Goal: Task Accomplishment & Management: Use online tool/utility

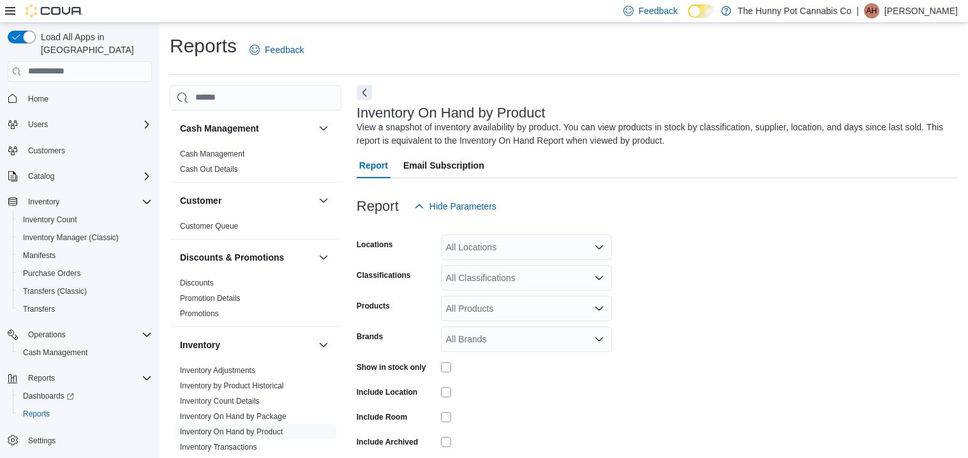
scroll to position [42, 0]
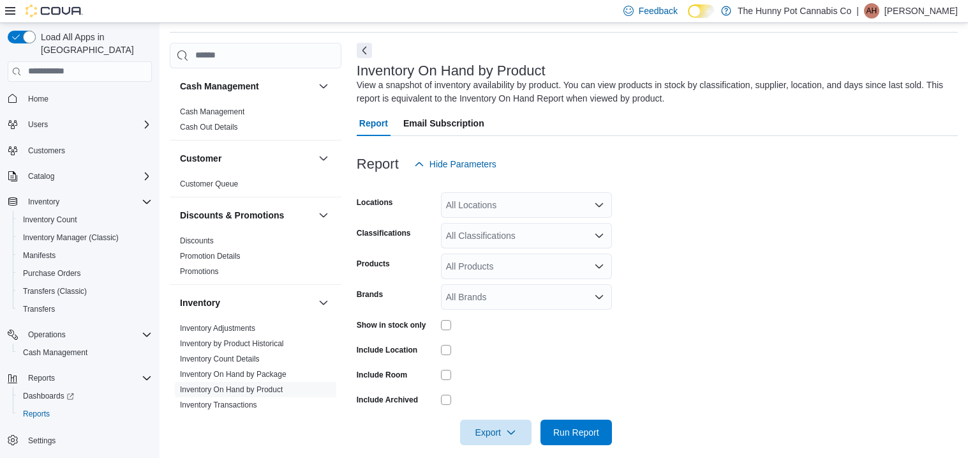
click at [502, 207] on div "All Locations" at bounding box center [526, 205] width 171 height 26
type input "***"
click at [504, 221] on span "[STREET_ADDRESS]" at bounding box center [519, 226] width 88 height 13
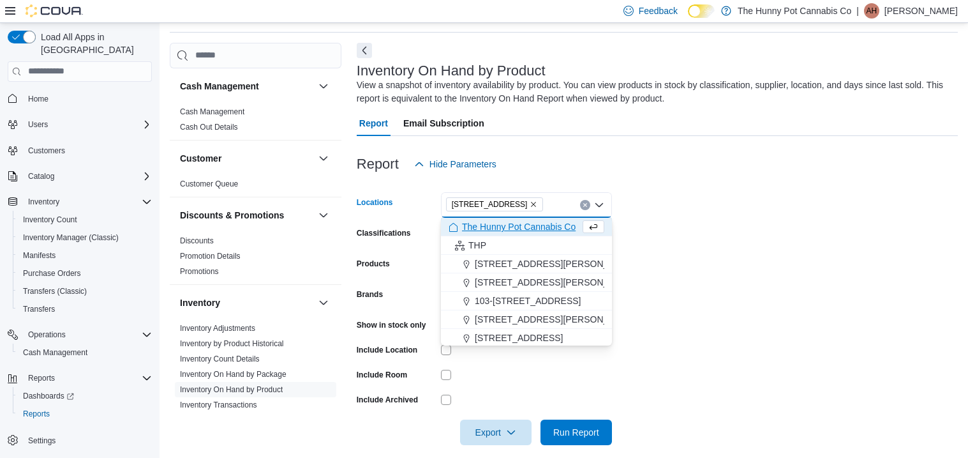
click at [671, 204] on form "Locations [STREET_ADDRESS] Selected. [STREET_ADDRESS] Press Backspace to delete…" at bounding box center [657, 311] width 601 height 268
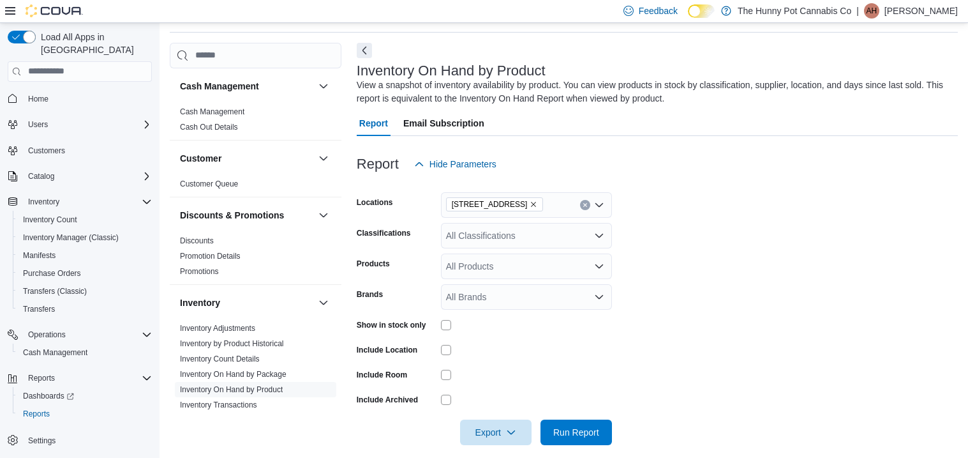
click at [541, 232] on div "All Classifications" at bounding box center [526, 236] width 171 height 26
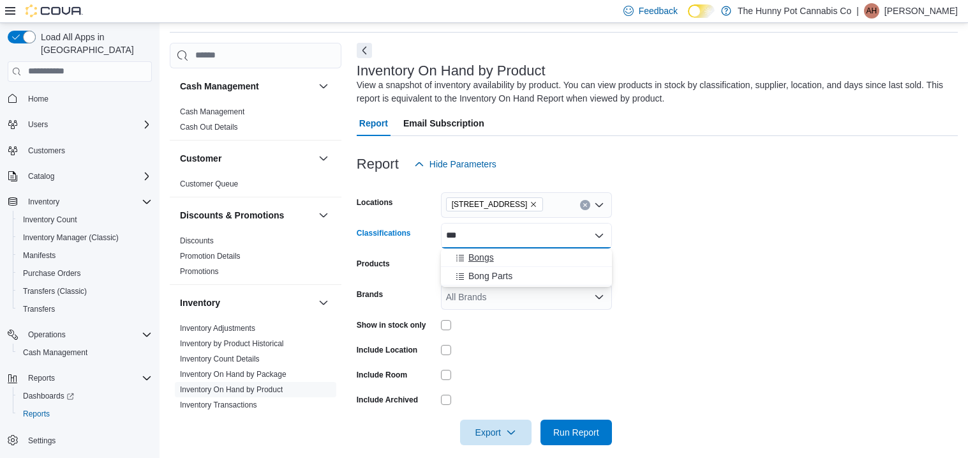
type input "***"
click at [505, 251] on div "Bongs" at bounding box center [527, 257] width 156 height 13
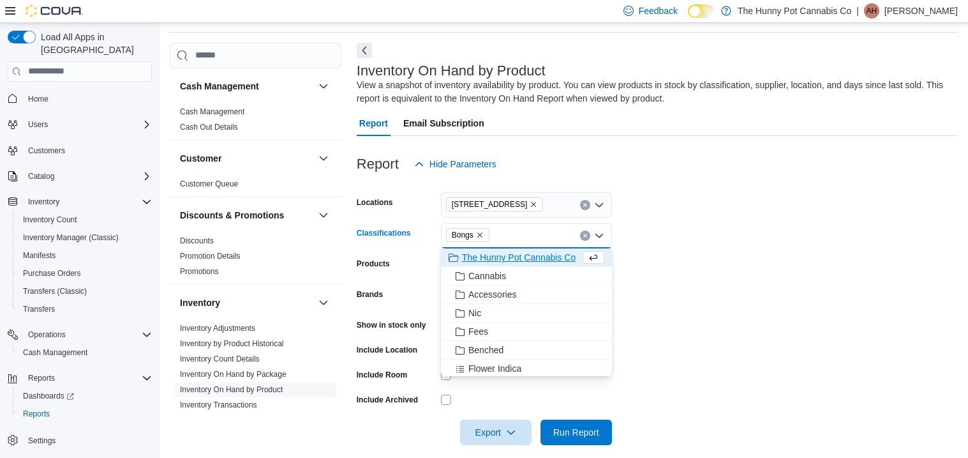
click at [715, 240] on form "Locations [STREET_ADDRESS] Bongs Combo box. Selected. Bongs. Press Backspace to…" at bounding box center [657, 311] width 601 height 268
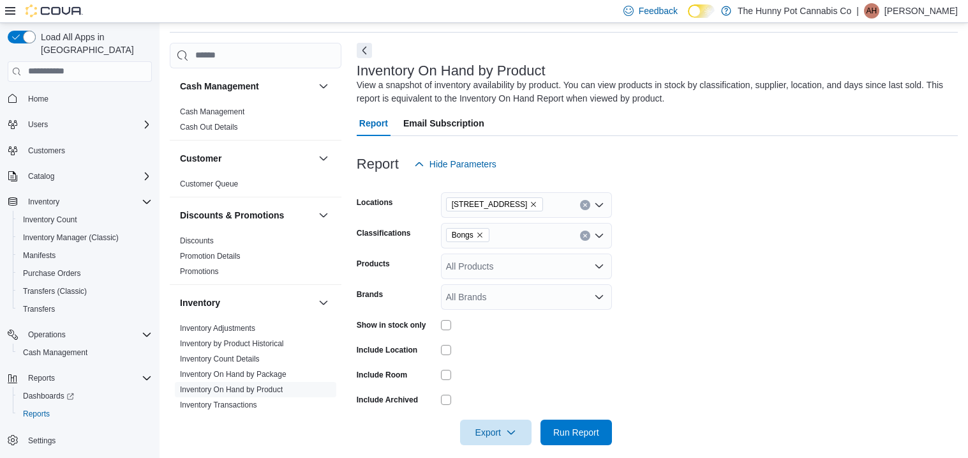
click at [530, 244] on div "Bongs" at bounding box center [526, 236] width 171 height 26
type input "****"
click at [518, 253] on div "Bong Parts" at bounding box center [527, 257] width 156 height 13
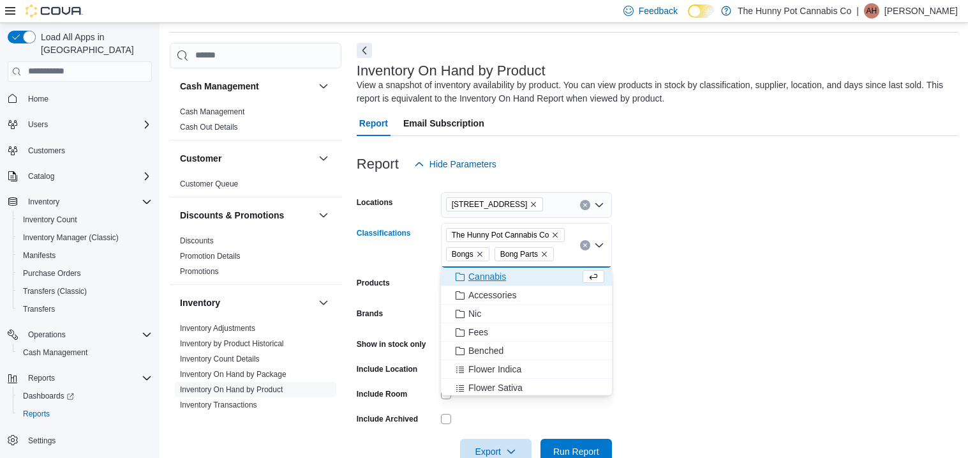
click at [719, 302] on form "Locations [STREET_ADDRESS] The Hunny Pot Cannabis Co Bongs Bong Parts Combo box…" at bounding box center [657, 320] width 601 height 287
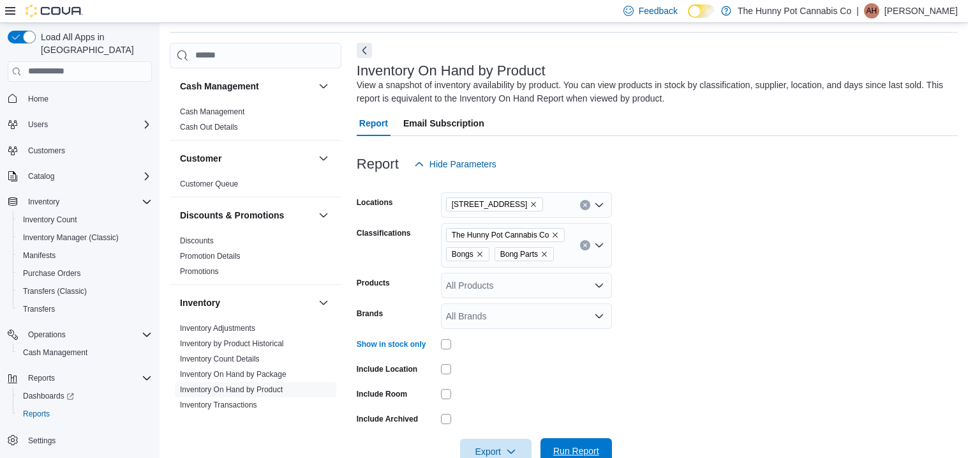
click at [575, 442] on span "Run Report" at bounding box center [576, 451] width 56 height 26
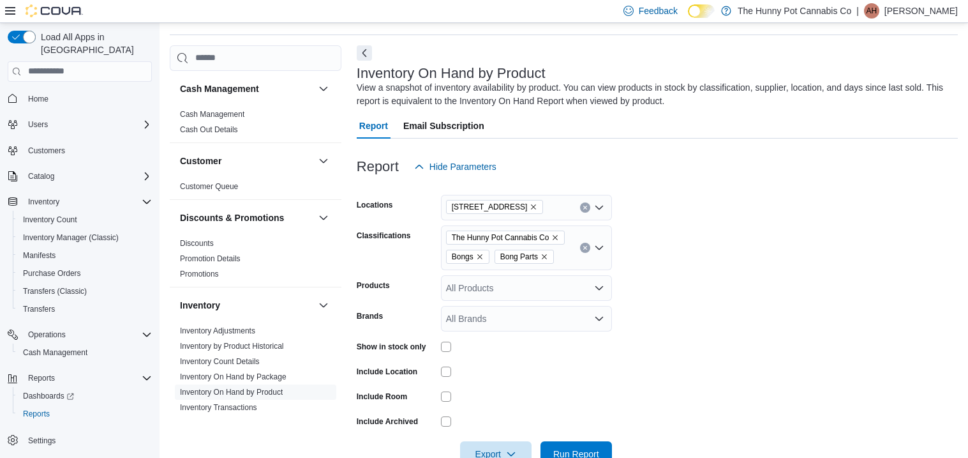
scroll to position [37, 0]
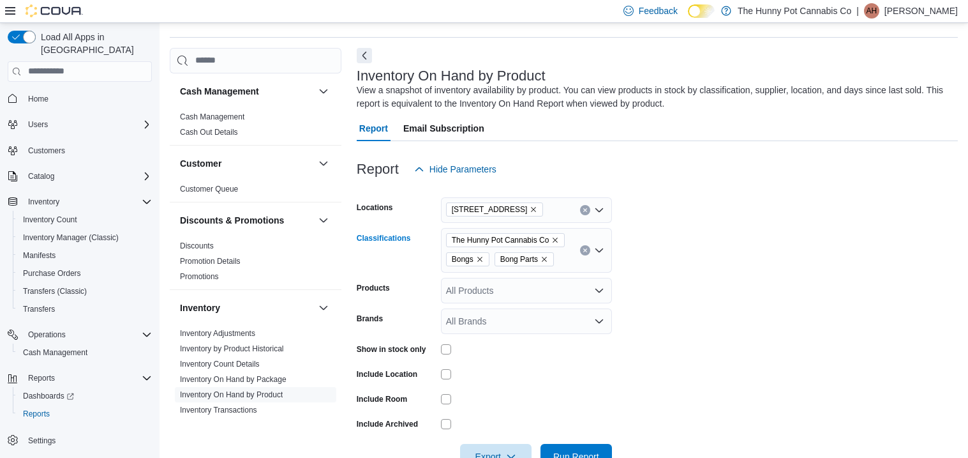
click at [555, 237] on icon "Remove The Hunny Pot Cannabis Co from selection in this group" at bounding box center [555, 240] width 8 height 8
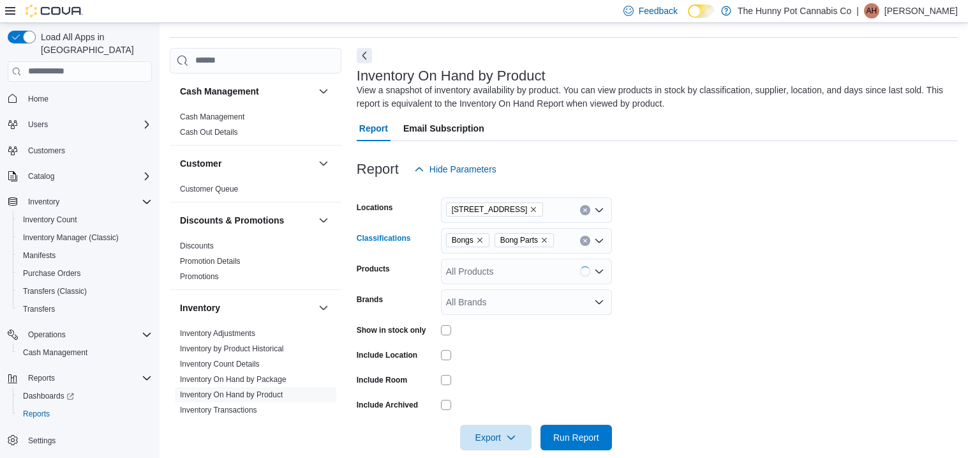
scroll to position [228, 0]
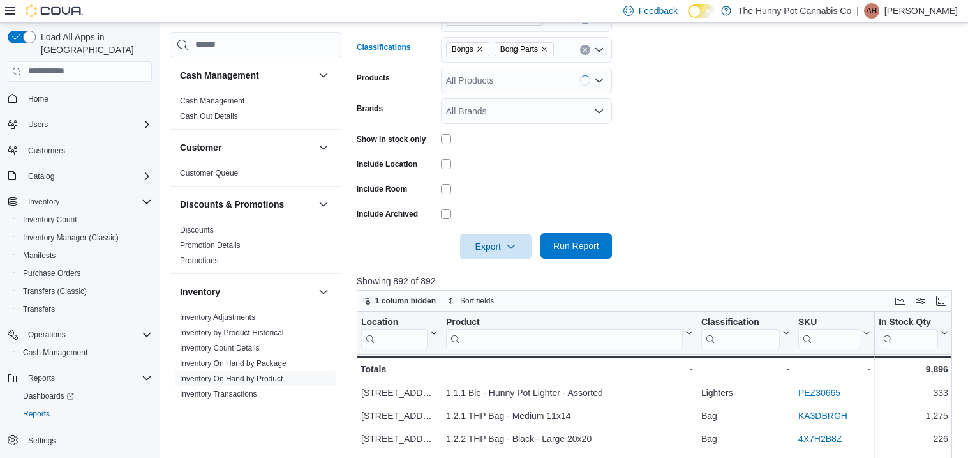
click at [585, 248] on span "Run Report" at bounding box center [576, 245] width 46 height 13
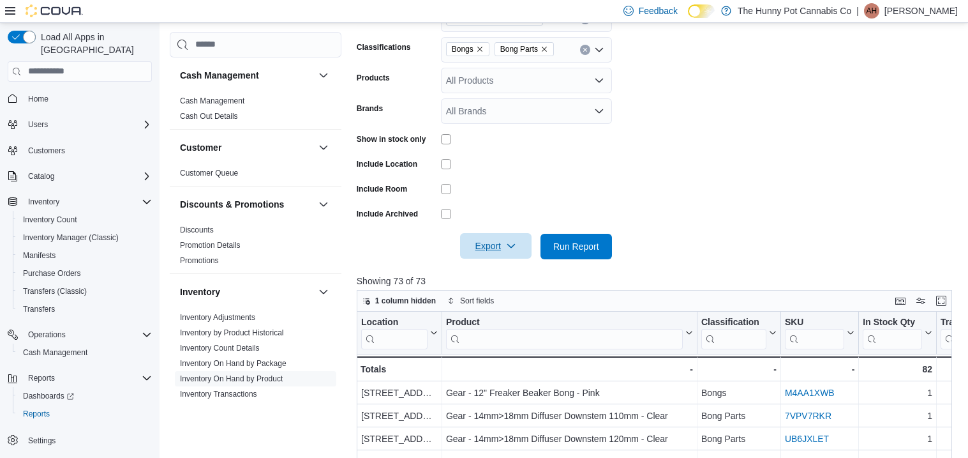
click at [501, 239] on span "Export" at bounding box center [496, 246] width 56 height 26
click at [504, 267] on span "Export to Excel" at bounding box center [497, 272] width 57 height 10
